Goal: Task Accomplishment & Management: Manage account settings

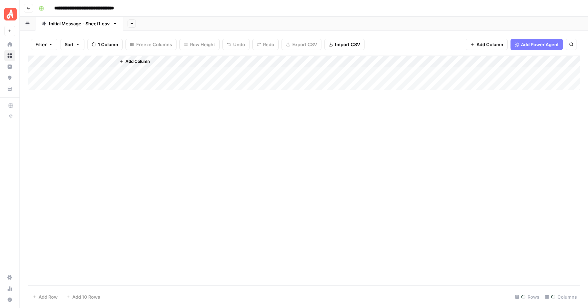
click at [30, 11] on button "Go back" at bounding box center [28, 8] width 9 height 9
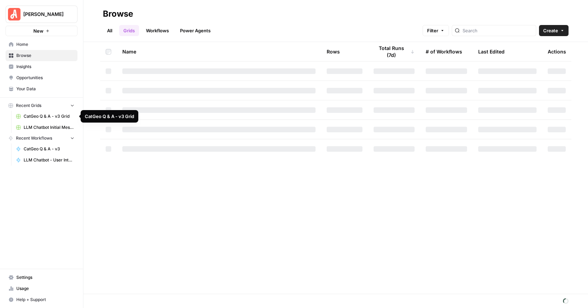
click at [38, 116] on span "CatGeo Q & A - v3 Grid" at bounding box center [49, 116] width 51 height 6
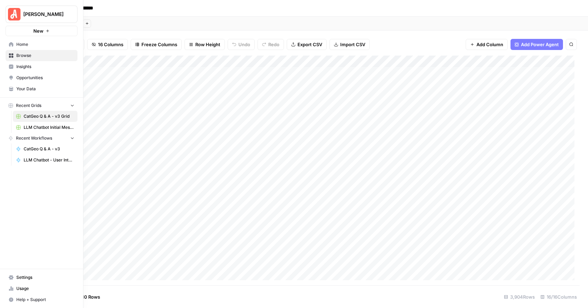
click at [11, 45] on icon at bounding box center [11, 44] width 5 height 5
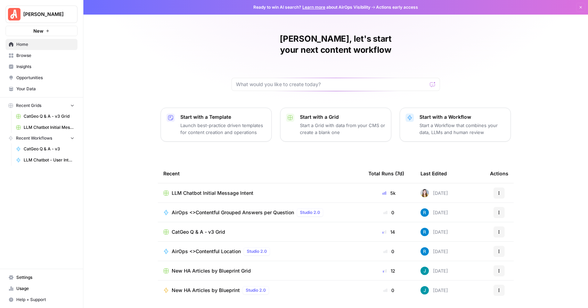
click at [33, 280] on span "Settings" at bounding box center [45, 277] width 58 height 6
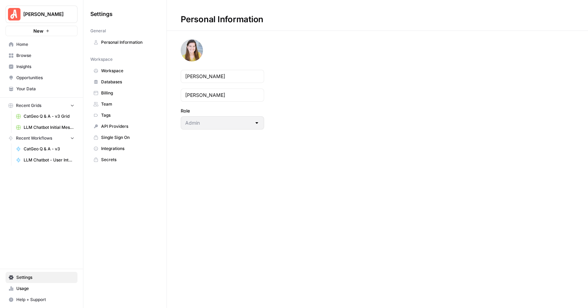
click at [30, 287] on span "Usage" at bounding box center [45, 288] width 58 height 6
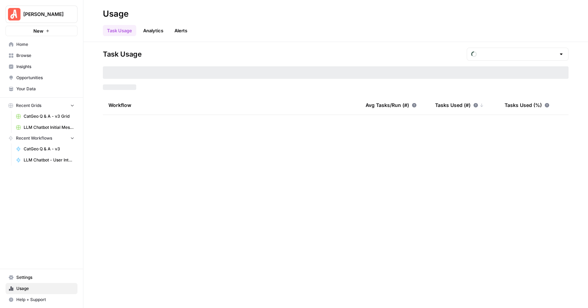
type input "September Tasks"
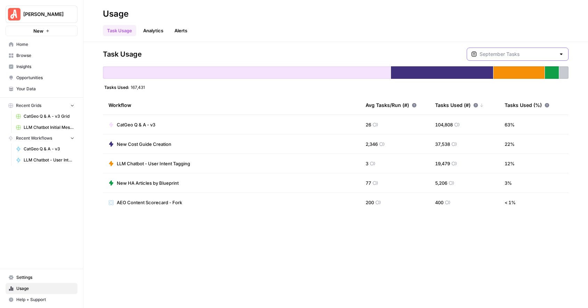
click at [519, 51] on input "text" at bounding box center [517, 54] width 76 height 7
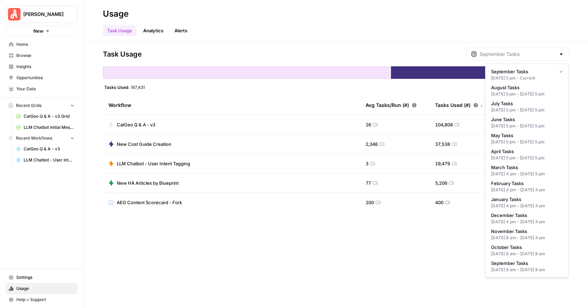
type input "September Tasks"
click at [339, 19] on div "Task Usage Analytics Alerts" at bounding box center [335, 27] width 465 height 17
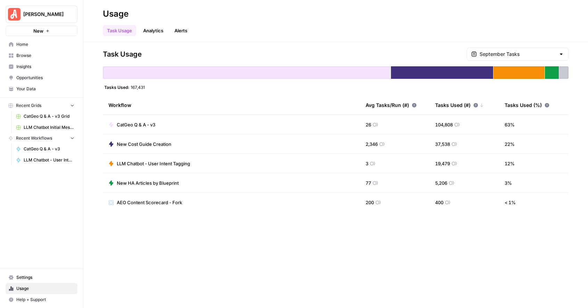
click at [529, 47] on div "Task Usage September Tasks Tasks Used: 167,431 Workflow Avg Tasks/Run (#) Tasks…" at bounding box center [335, 175] width 504 height 266
click at [531, 51] on input "text" at bounding box center [517, 54] width 76 height 7
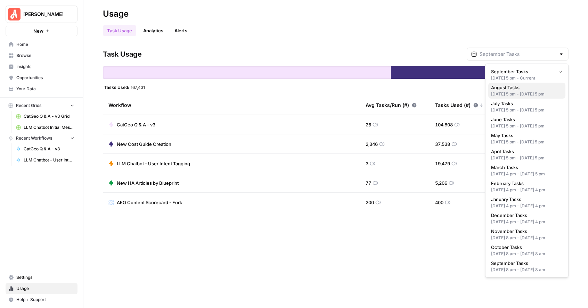
click at [515, 86] on span "August Tasks" at bounding box center [525, 87] width 69 height 7
type input "August Tasks"
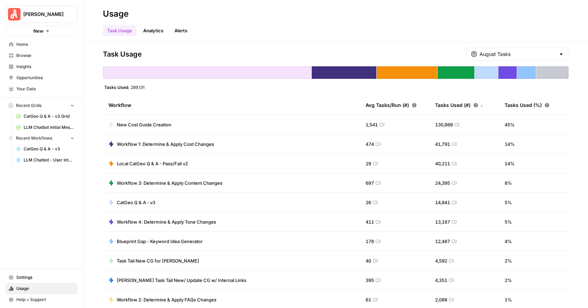
click at [158, 264] on span "Task Tail New CG for [PERSON_NAME]" at bounding box center [158, 260] width 82 height 7
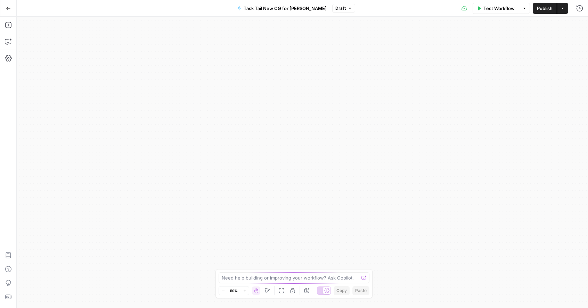
click at [11, 13] on button "Go Back" at bounding box center [8, 8] width 13 height 13
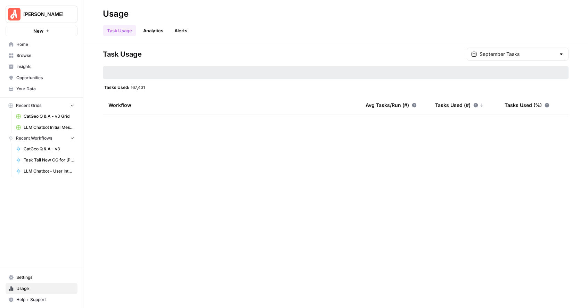
click at [26, 45] on span "Home" at bounding box center [45, 44] width 58 height 6
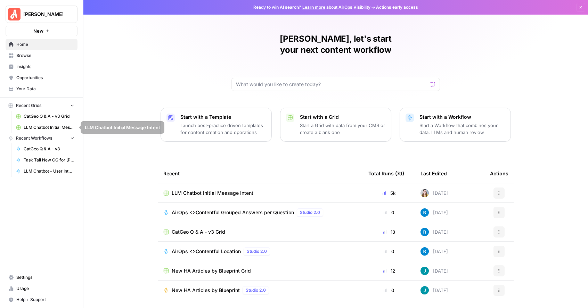
click at [42, 106] on button "Recent Grids" at bounding box center [42, 105] width 72 height 10
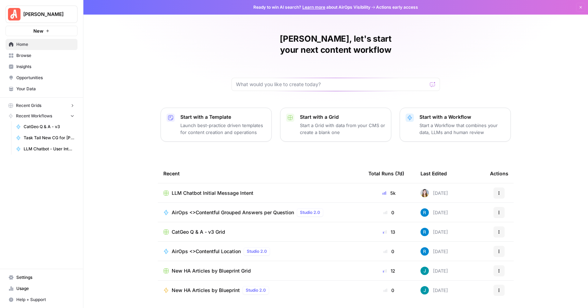
click at [42, 106] on button "Recent Grids" at bounding box center [42, 105] width 72 height 10
click at [31, 56] on span "Browse" at bounding box center [45, 55] width 58 height 6
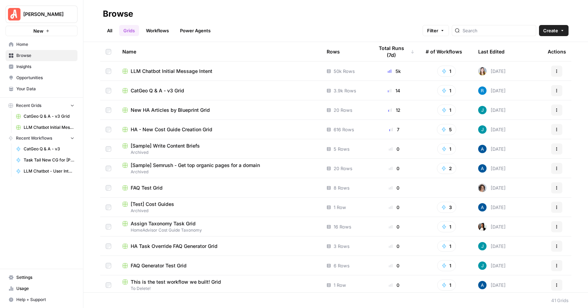
click at [496, 25] on div at bounding box center [493, 30] width 84 height 11
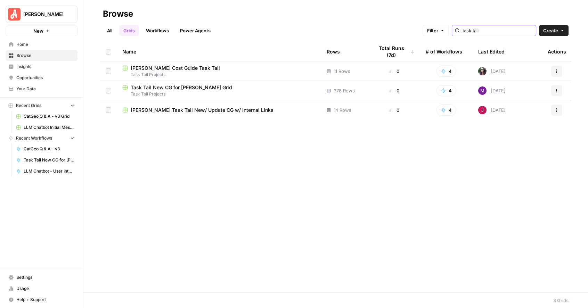
type input "task tail"
click at [25, 280] on span "Settings" at bounding box center [45, 277] width 58 height 6
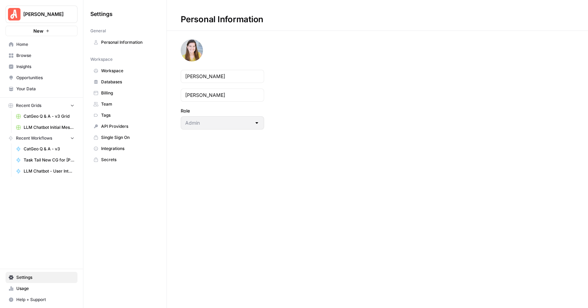
click at [123, 73] on span "Workspace" at bounding box center [128, 71] width 55 height 6
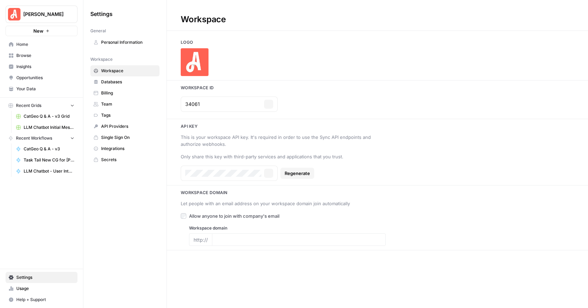
type input "[PERSON_NAME][DOMAIN_NAME]"
click at [119, 93] on span "Billing" at bounding box center [128, 93] width 55 height 6
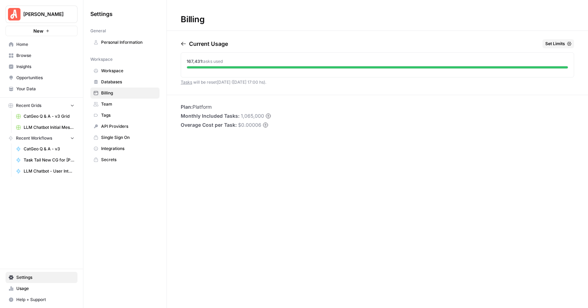
drag, startPoint x: 239, startPoint y: 116, endPoint x: 260, endPoint y: 114, distance: 21.3
click at [260, 114] on span "1,065,000" at bounding box center [252, 116] width 23 height 7
copy span "1,065,000"
